Goal: Task Accomplishment & Management: Complete application form

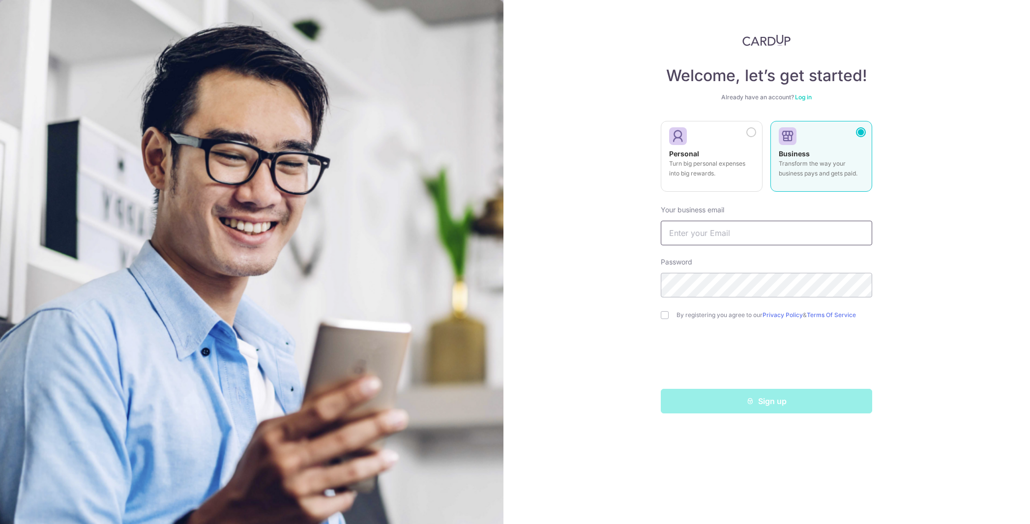
click at [736, 229] on input "text" at bounding box center [766, 233] width 211 height 25
paste input "[EMAIL_ADDRESS][DOMAIN_NAME]"
type input "[EMAIL_ADDRESS][DOMAIN_NAME]"
click at [716, 272] on div "Password" at bounding box center [766, 277] width 211 height 40
click at [662, 316] on input "checkbox" at bounding box center [665, 315] width 8 height 8
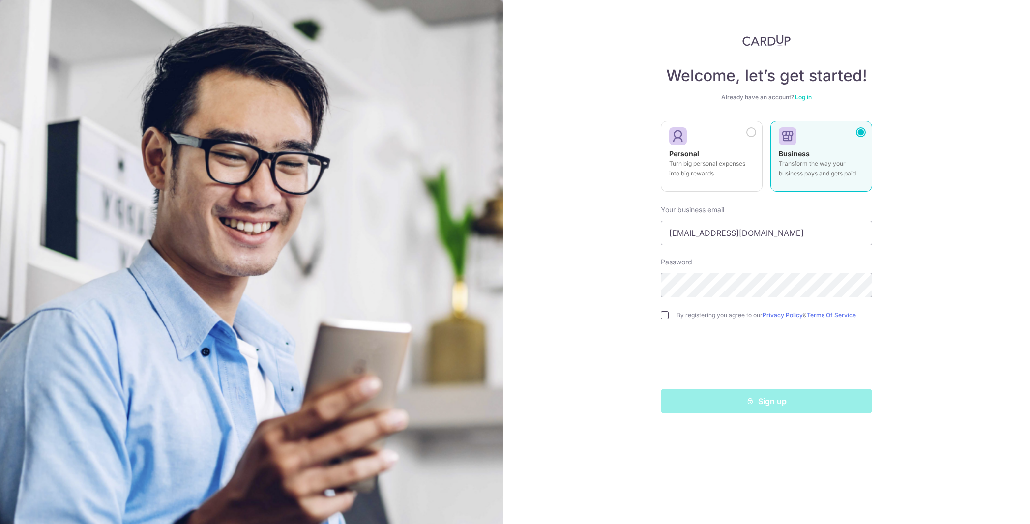
checkbox input "true"
click at [771, 410] on button "Sign up" at bounding box center [766, 401] width 211 height 25
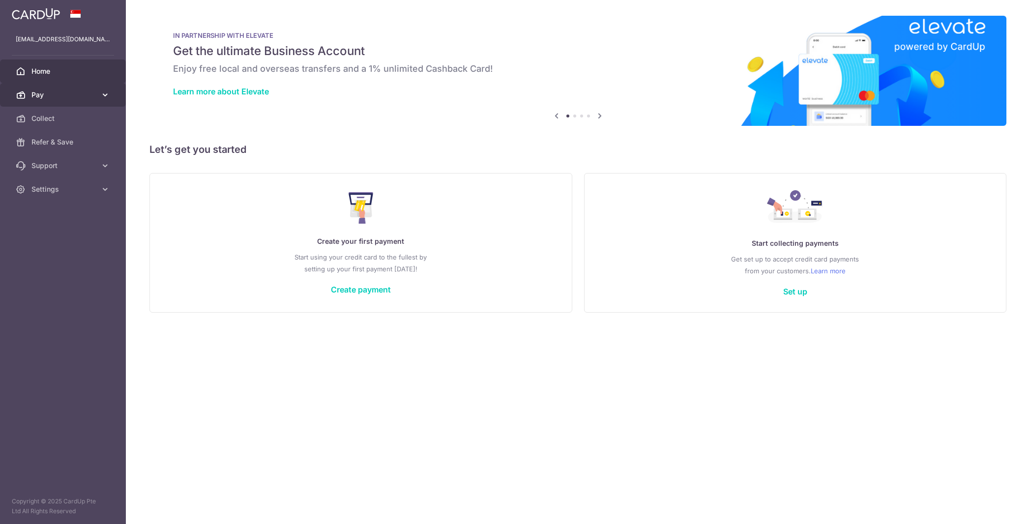
click at [101, 100] on link "Pay" at bounding box center [63, 95] width 126 height 24
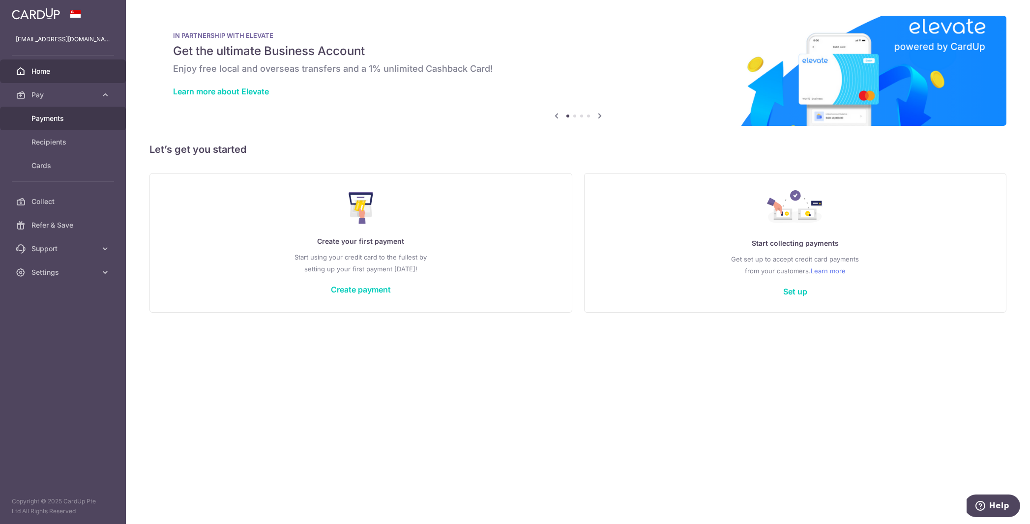
click at [53, 119] on span "Payments" at bounding box center [63, 119] width 65 height 10
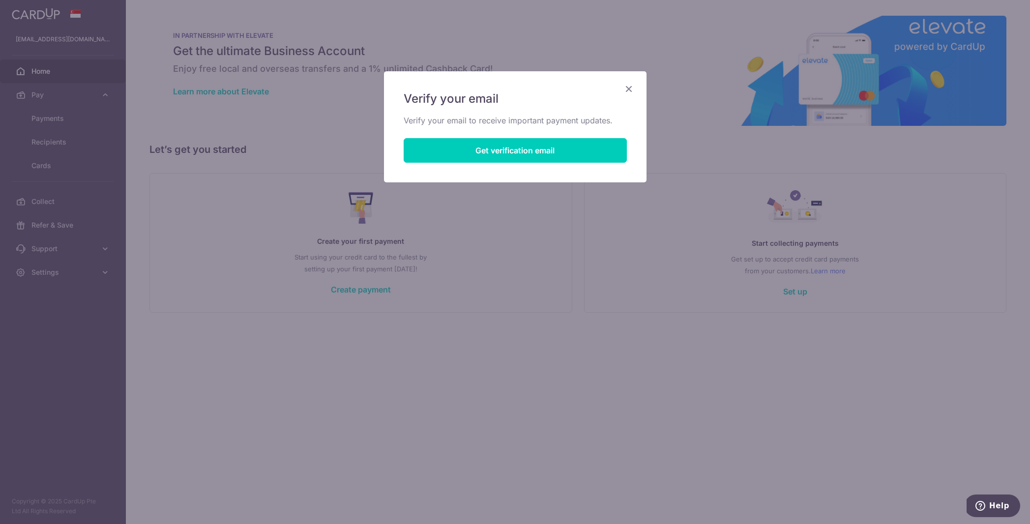
click at [521, 154] on button "Get verification email" at bounding box center [515, 150] width 223 height 25
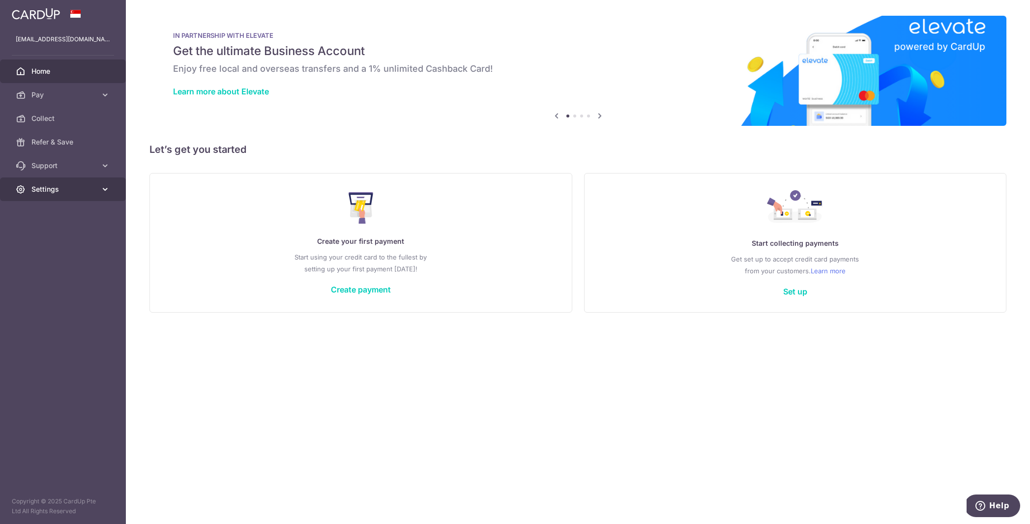
click at [83, 193] on span "Settings" at bounding box center [63, 189] width 65 height 10
click at [75, 216] on span "Account" at bounding box center [63, 213] width 65 height 10
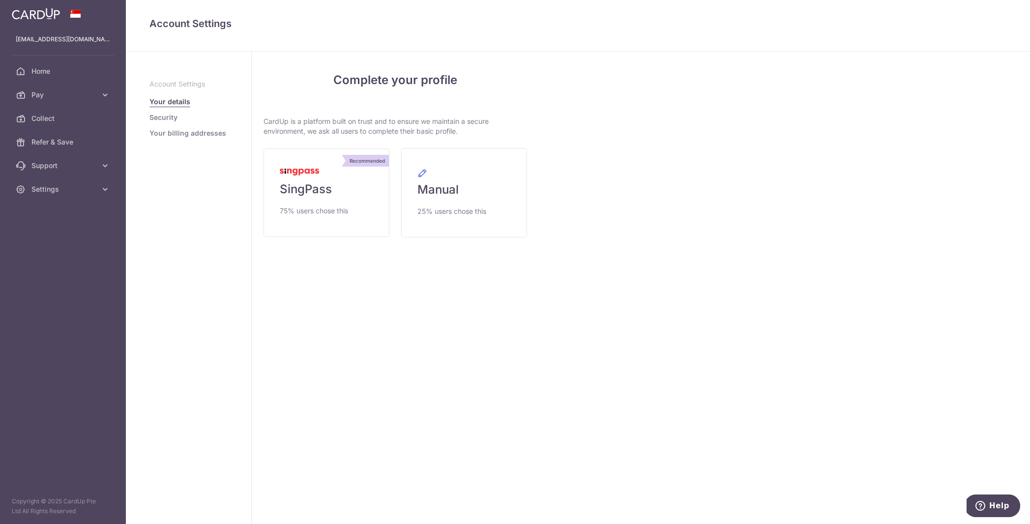
click at [185, 134] on link "Your billing addresses" at bounding box center [187, 133] width 77 height 10
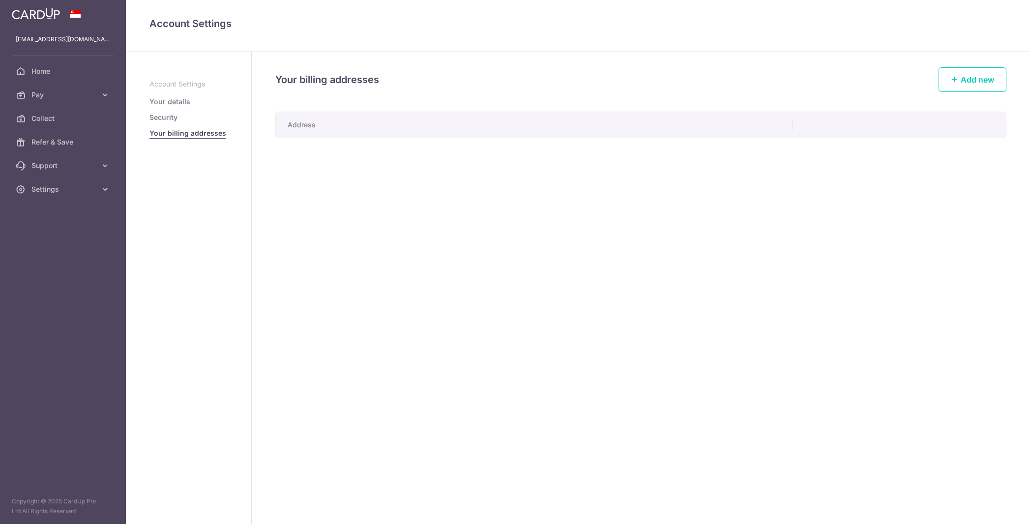
click at [170, 99] on link "Your details" at bounding box center [169, 102] width 41 height 10
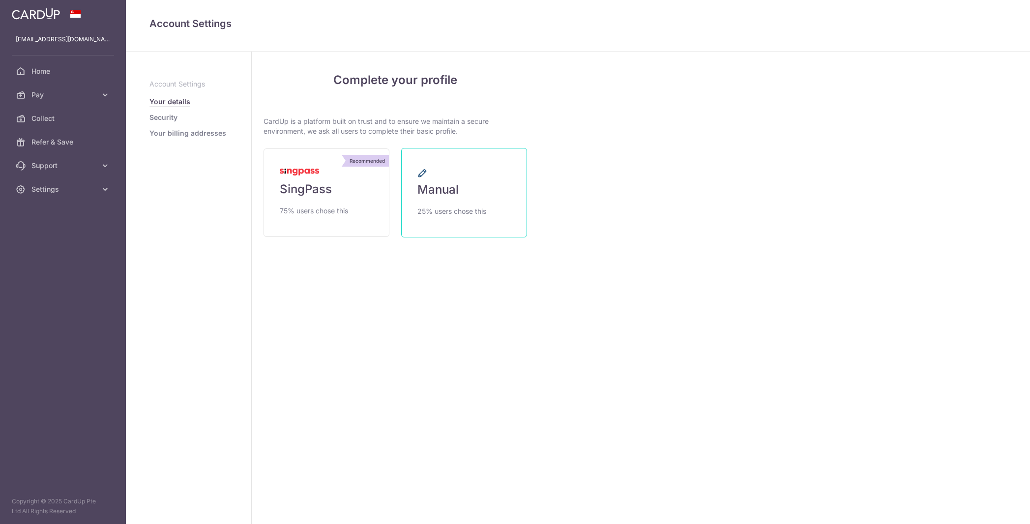
click at [453, 186] on span "Manual" at bounding box center [437, 190] width 41 height 16
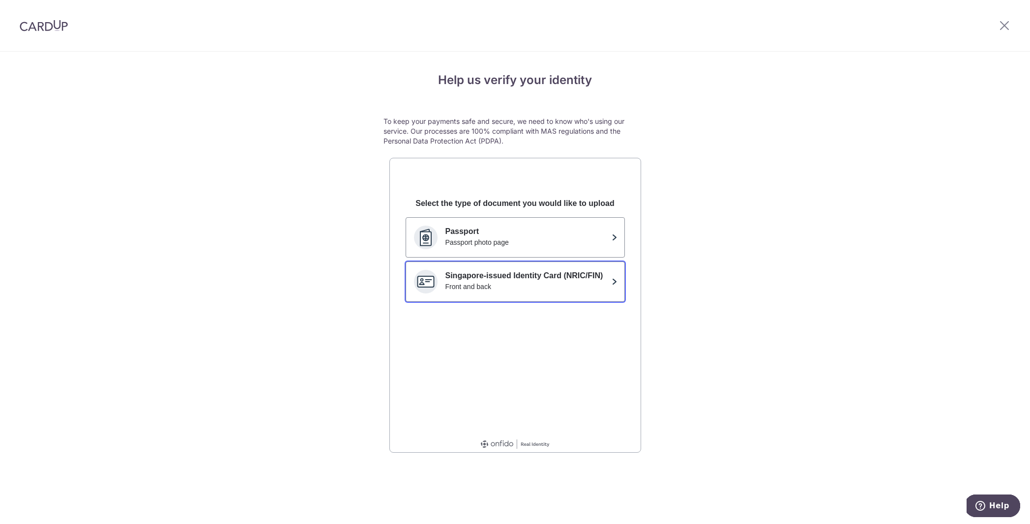
click at [605, 284] on div "Front and back" at bounding box center [527, 287] width 162 height 10
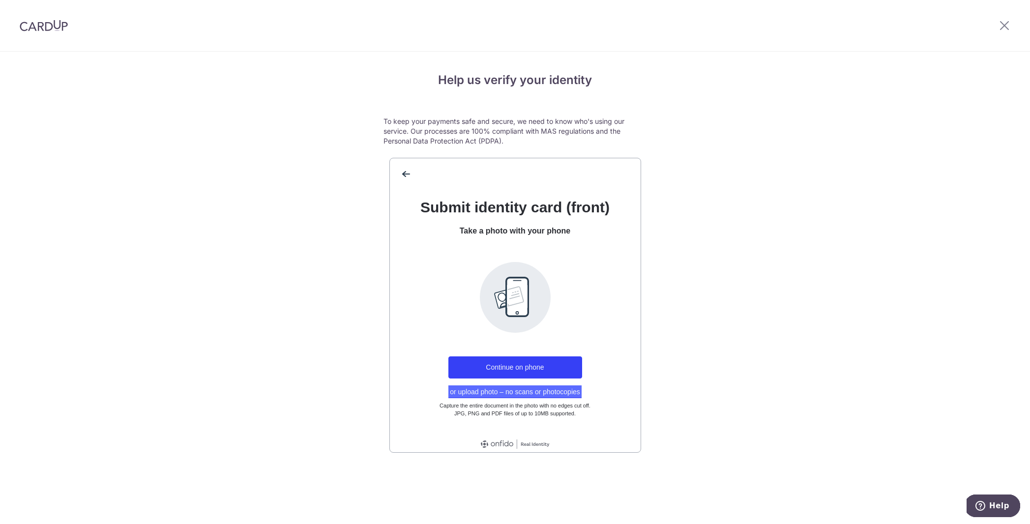
click at [551, 394] on button "or upload photo – no scans or photocopies" at bounding box center [514, 392] width 133 height 13
click at [548, 394] on button "or upload photo – no scans or photocopies" at bounding box center [514, 392] width 133 height 13
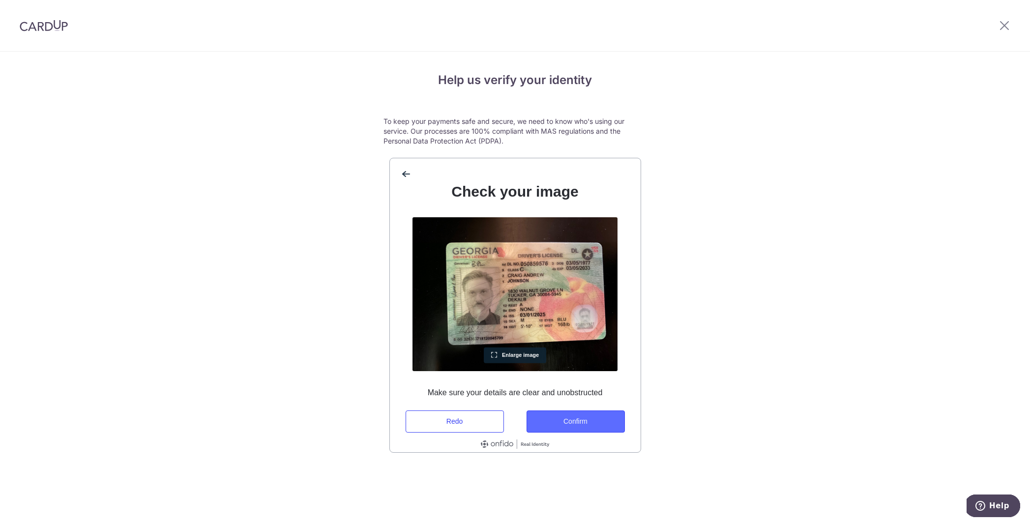
click at [595, 424] on button "Confirm" at bounding box center [576, 422] width 98 height 22
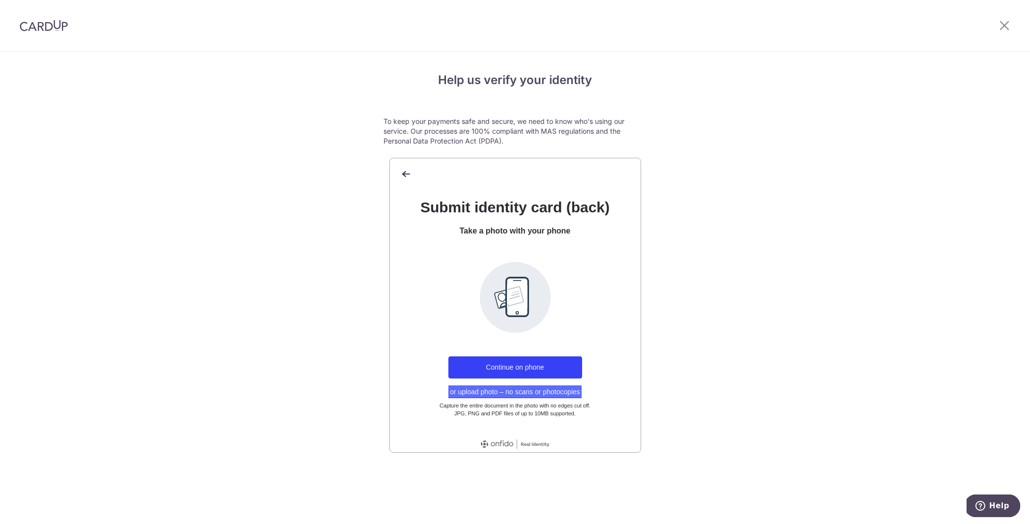
click at [569, 392] on button "or upload photo – no scans or photocopies" at bounding box center [514, 392] width 133 height 13
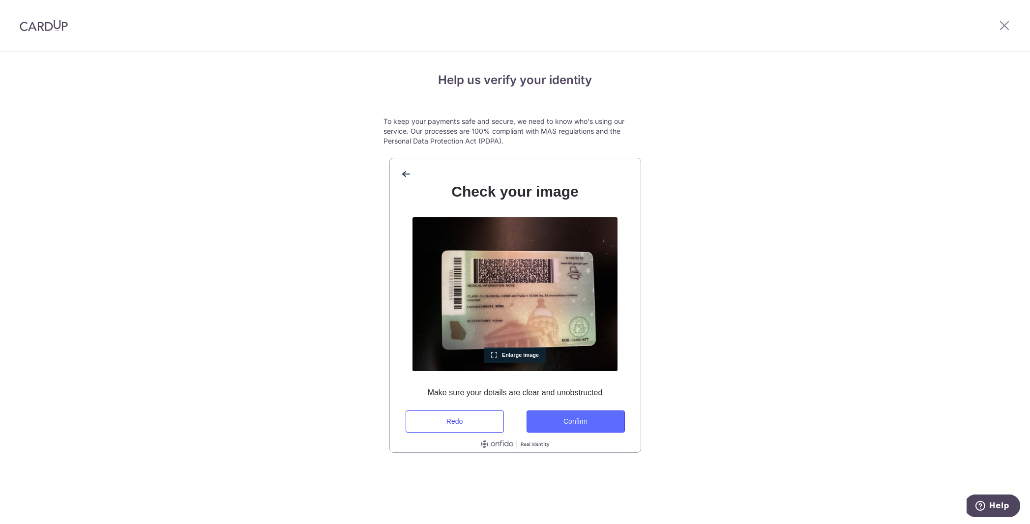
click at [586, 418] on button "Confirm" at bounding box center [576, 422] width 98 height 22
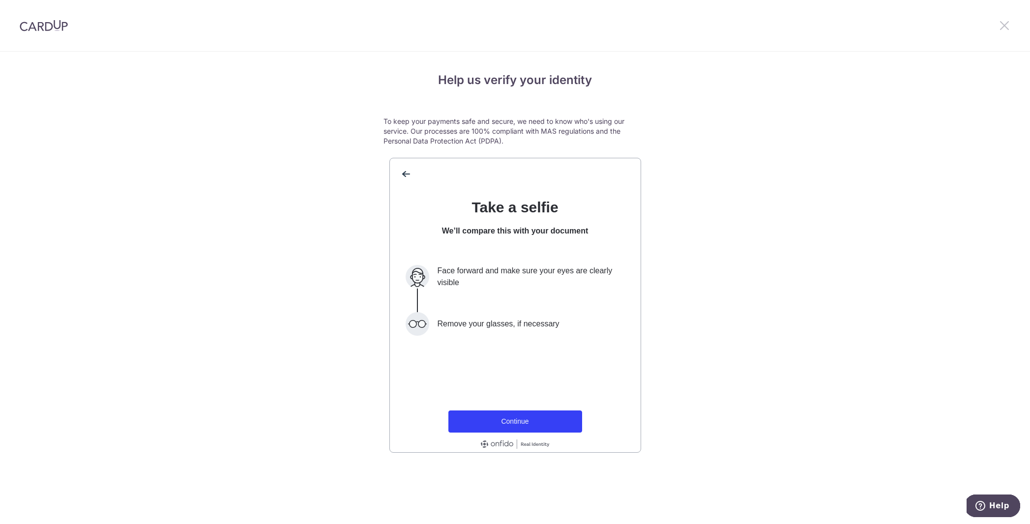
drag, startPoint x: 1008, startPoint y: 32, endPoint x: 1004, endPoint y: 27, distance: 6.3
click at [1008, 32] on div at bounding box center [1004, 25] width 51 height 51
click at [1002, 25] on icon at bounding box center [1005, 25] width 12 height 12
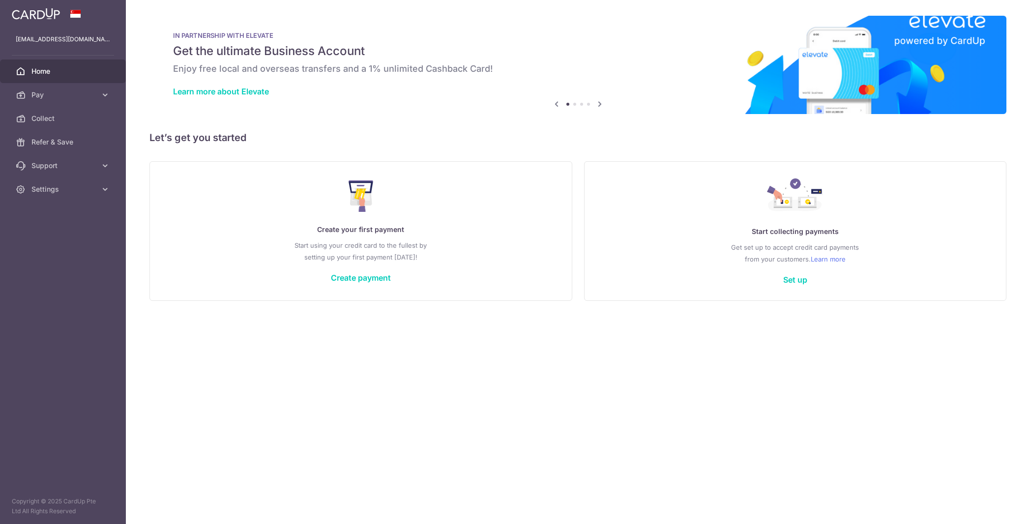
click at [381, 272] on div "Create your first payment Start using your credit card to the fullest by settin…" at bounding box center [361, 231] width 398 height 117
click at [383, 275] on link "Create payment" at bounding box center [361, 278] width 60 height 10
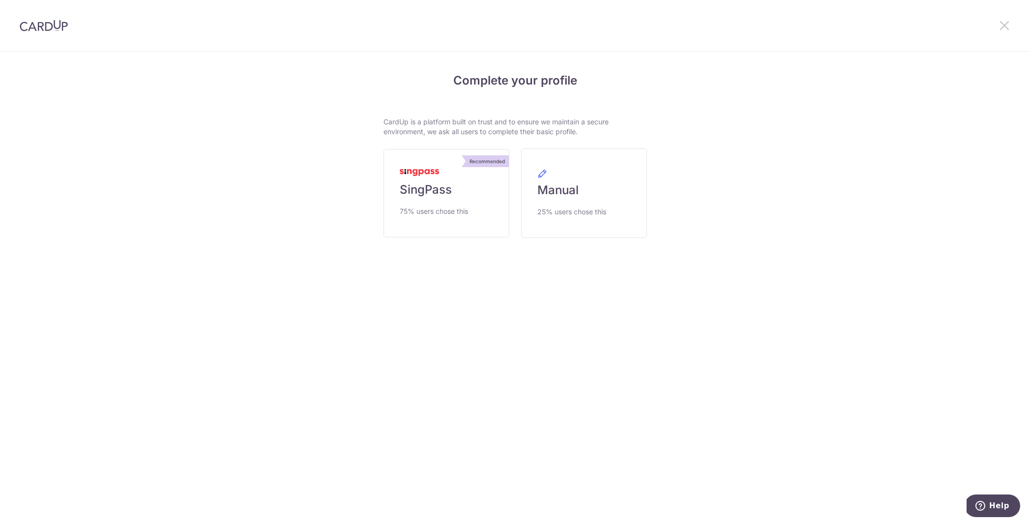
click at [1007, 26] on icon at bounding box center [1005, 25] width 12 height 12
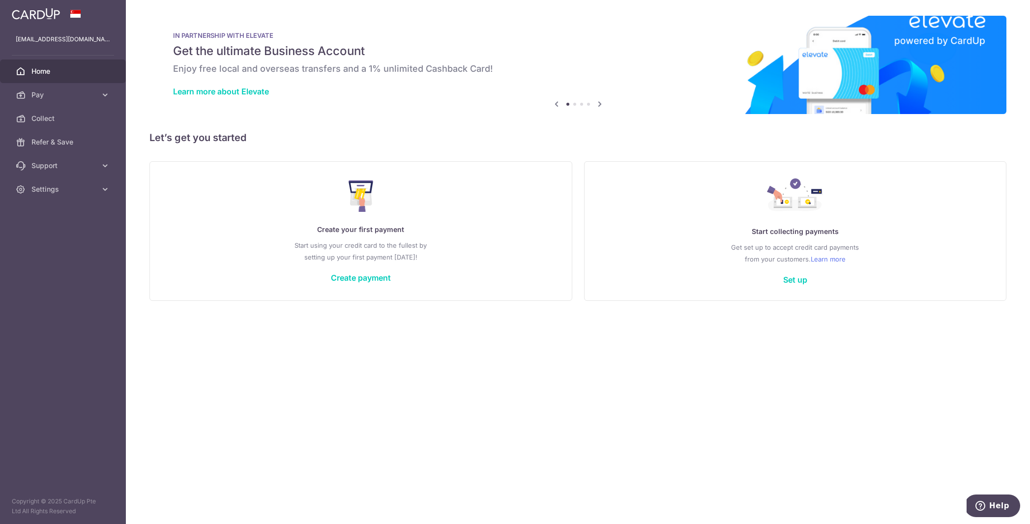
click at [600, 105] on icon at bounding box center [600, 104] width 12 height 12
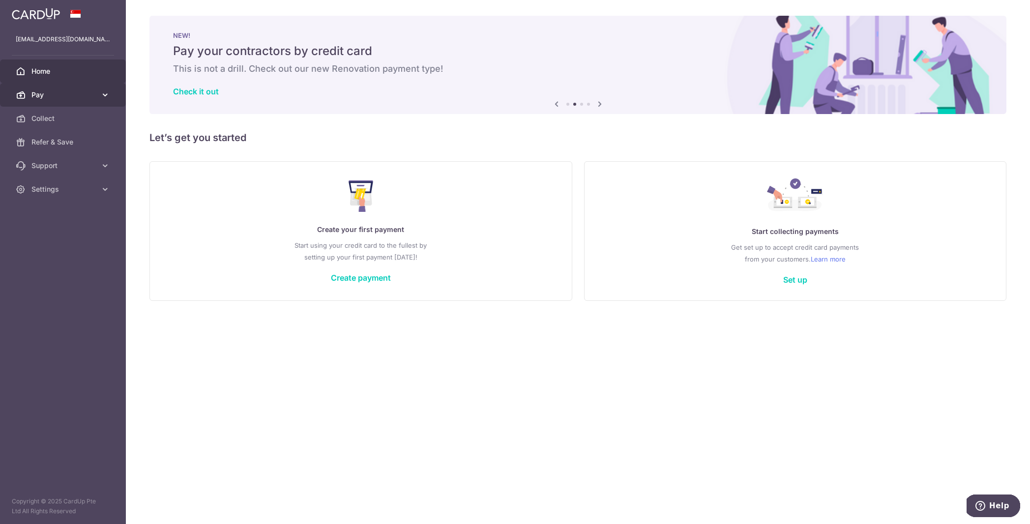
click at [97, 90] on link "Pay" at bounding box center [63, 95] width 126 height 24
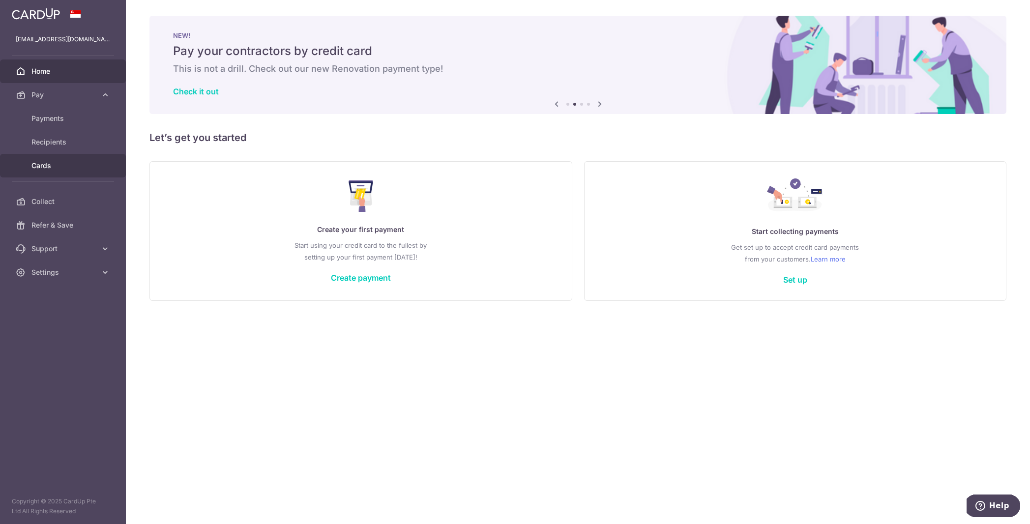
click at [57, 167] on span "Cards" at bounding box center [63, 166] width 65 height 10
